Goal: Information Seeking & Learning: Learn about a topic

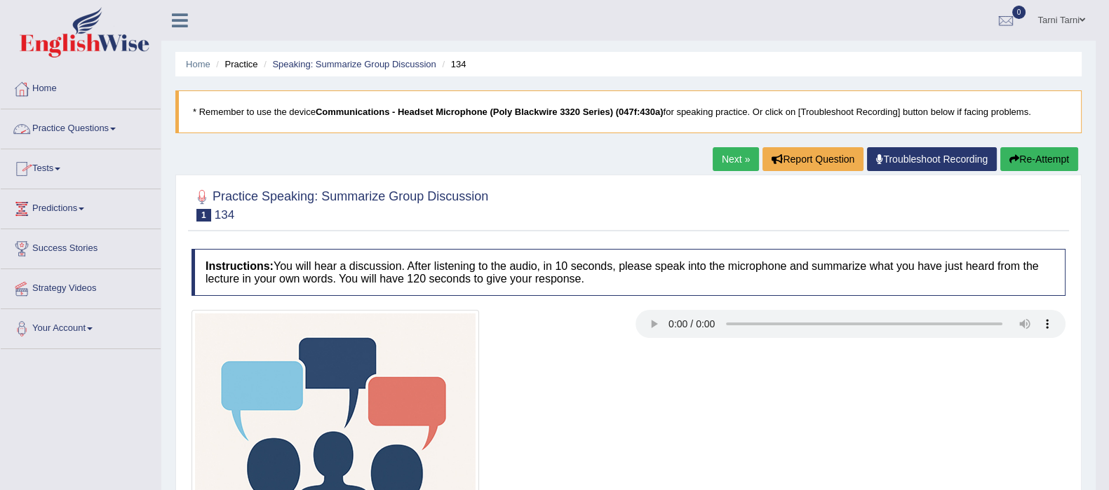
click at [75, 130] on link "Practice Questions" at bounding box center [81, 126] width 160 height 35
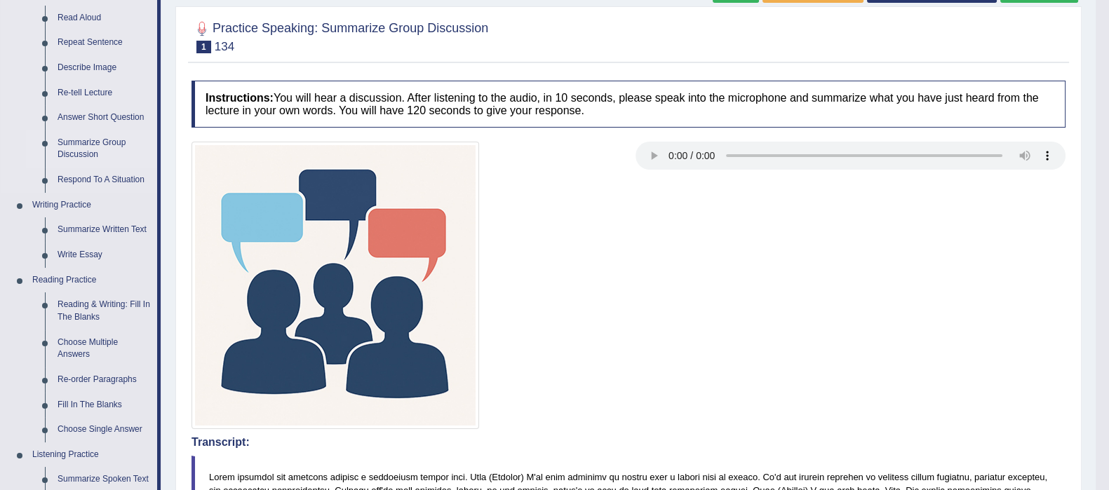
scroll to position [175, 0]
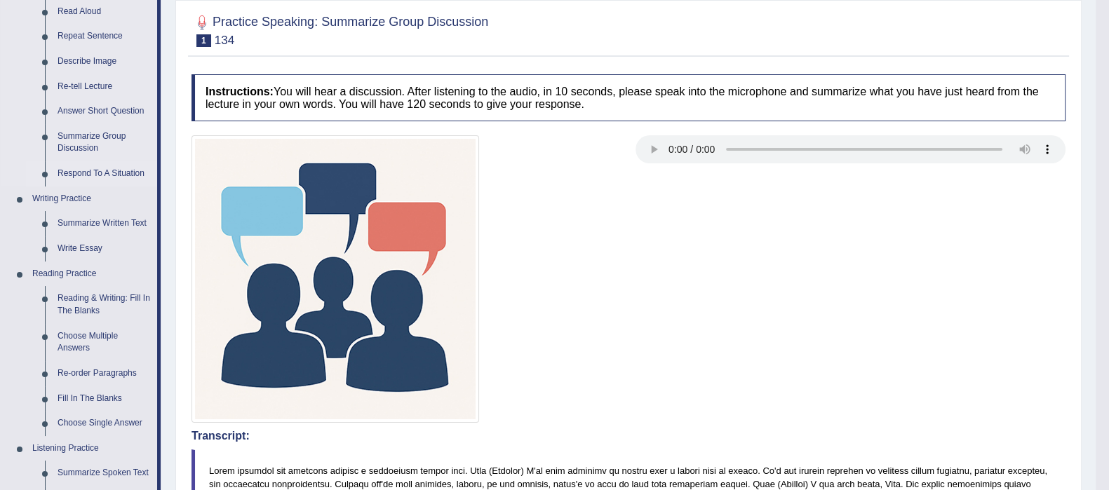
click at [87, 177] on link "Respond To A Situation" at bounding box center [104, 173] width 106 height 25
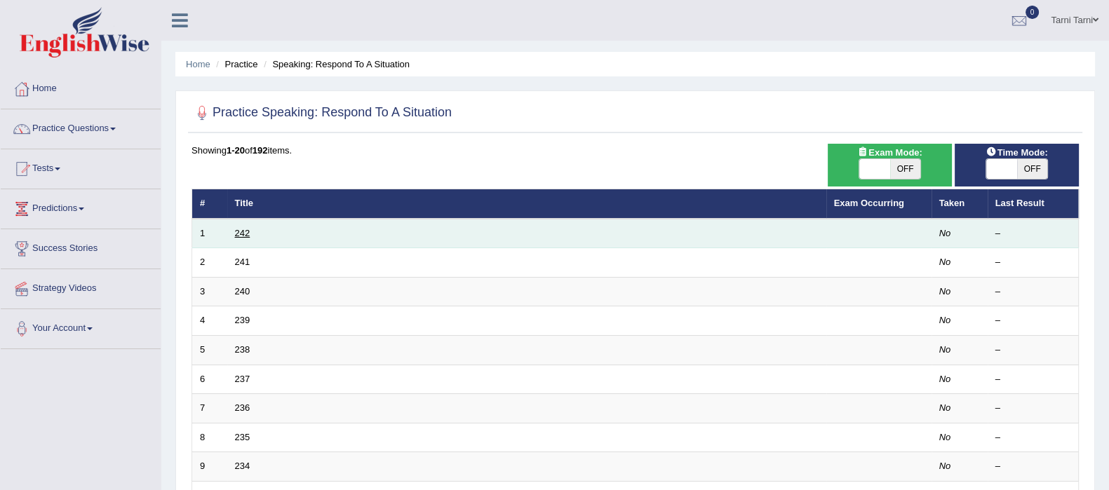
click at [243, 228] on link "242" at bounding box center [242, 233] width 15 height 11
